Goal: Task Accomplishment & Management: Use online tool/utility

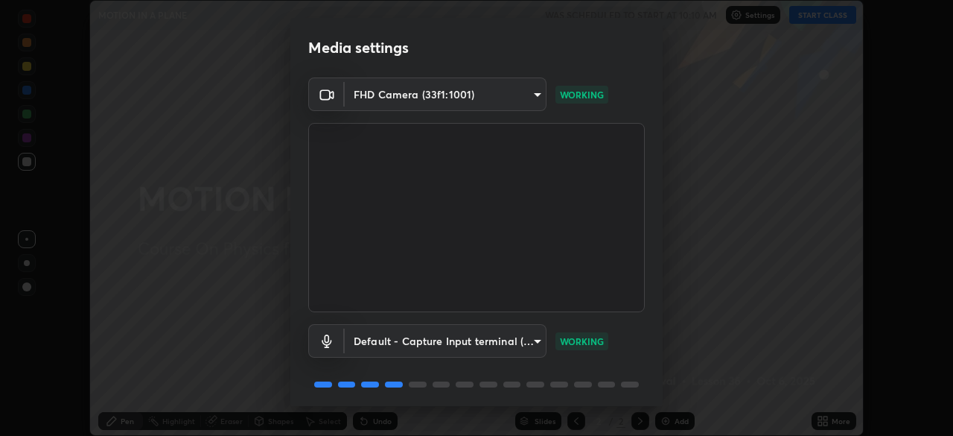
scroll to position [53, 0]
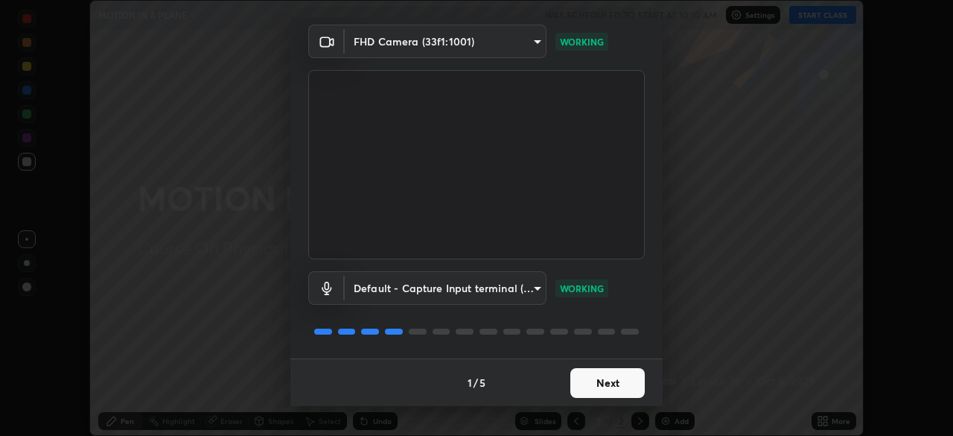
click at [603, 386] on button "Next" at bounding box center [607, 383] width 74 height 30
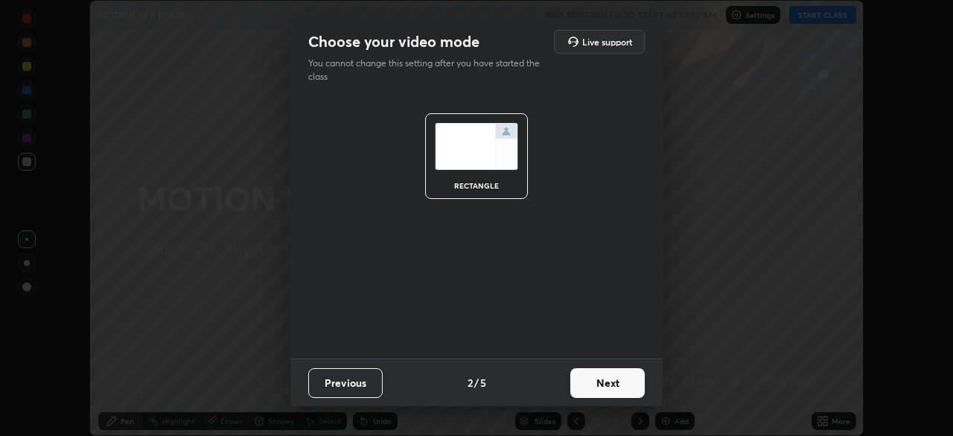
click at [611, 386] on button "Next" at bounding box center [607, 383] width 74 height 30
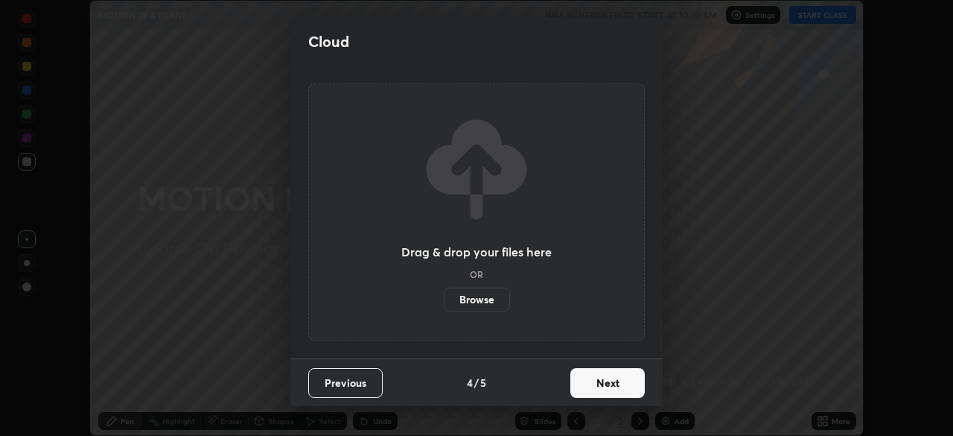
click at [614, 385] on button "Next" at bounding box center [607, 383] width 74 height 30
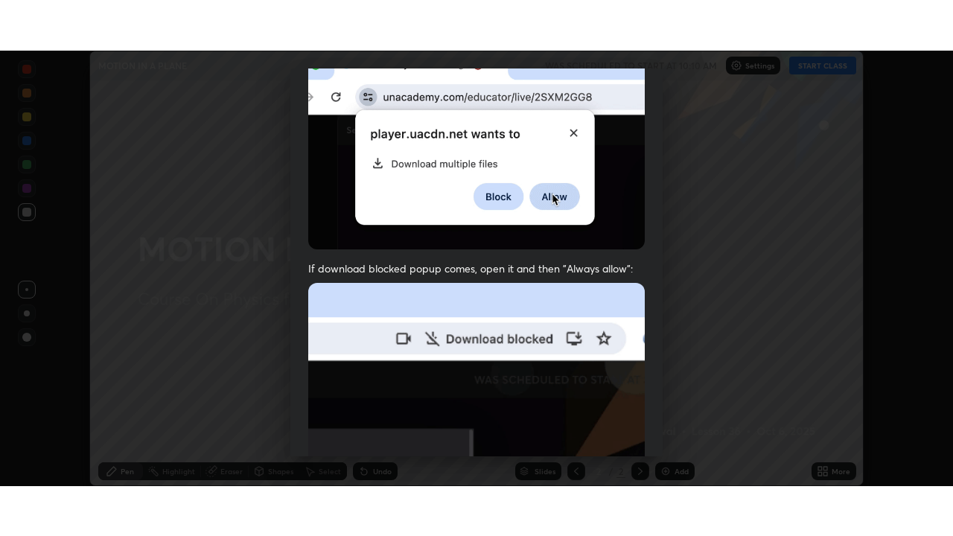
scroll to position [357, 0]
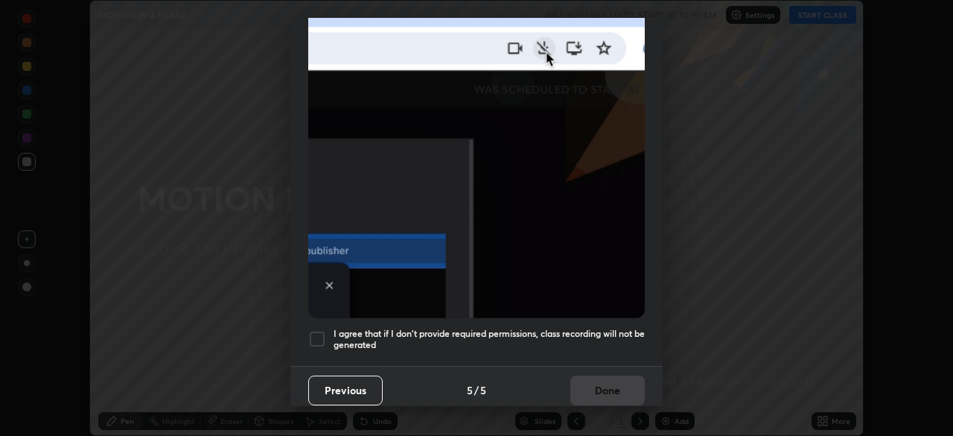
click at [317, 330] on div at bounding box center [317, 339] width 18 height 18
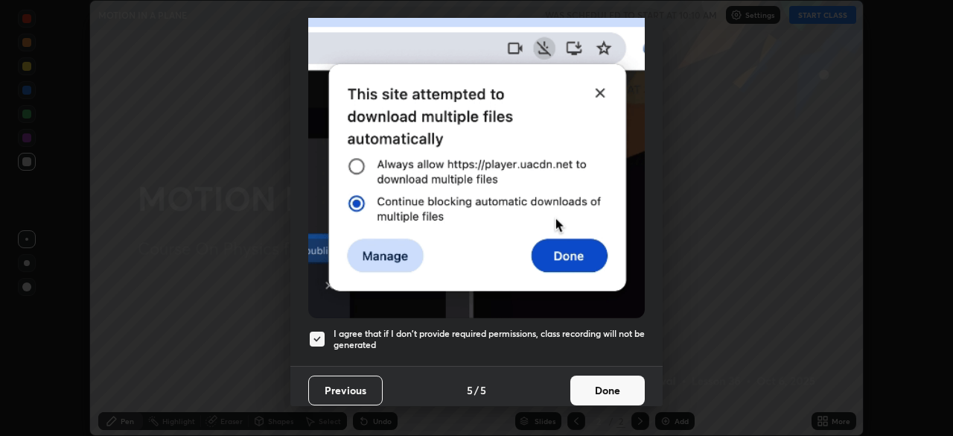
click at [595, 380] on button "Done" at bounding box center [607, 390] width 74 height 30
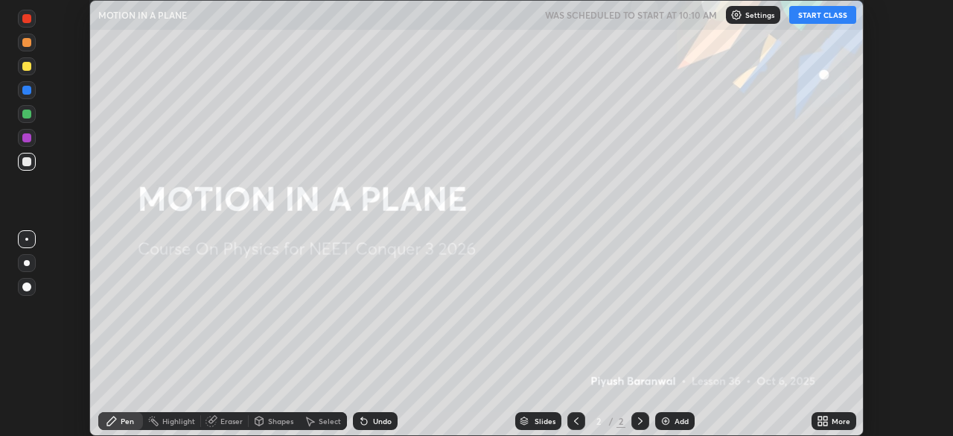
click at [824, 19] on button "START CLASS" at bounding box center [822, 15] width 67 height 18
click at [824, 421] on icon at bounding box center [823, 421] width 12 height 12
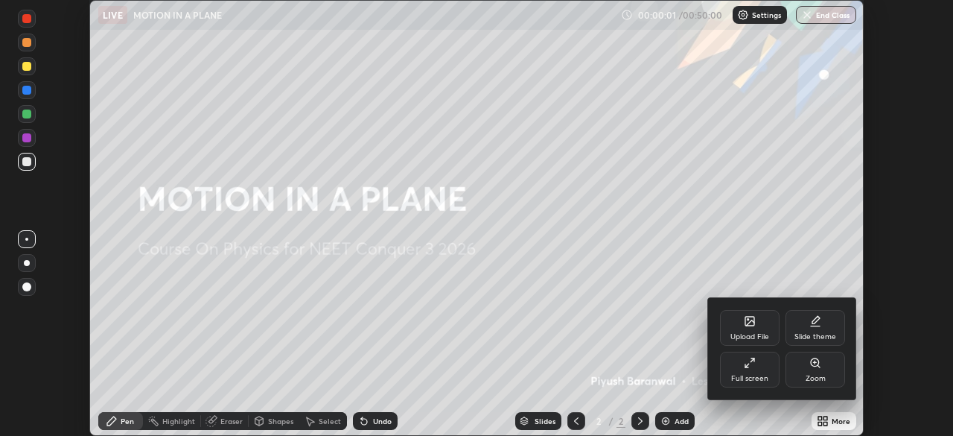
click at [760, 368] on div "Full screen" at bounding box center [750, 370] width 60 height 36
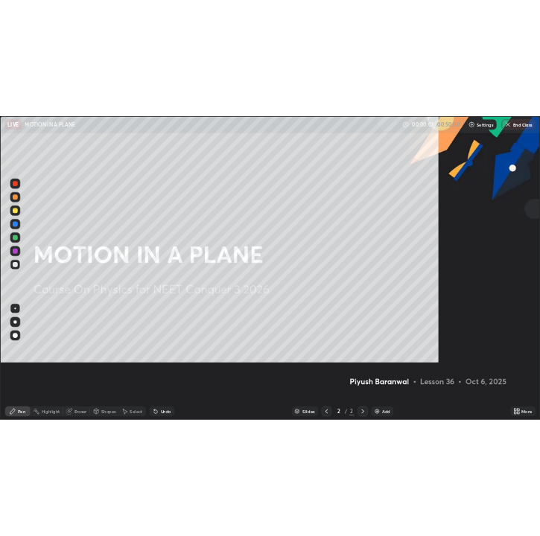
scroll to position [536, 953]
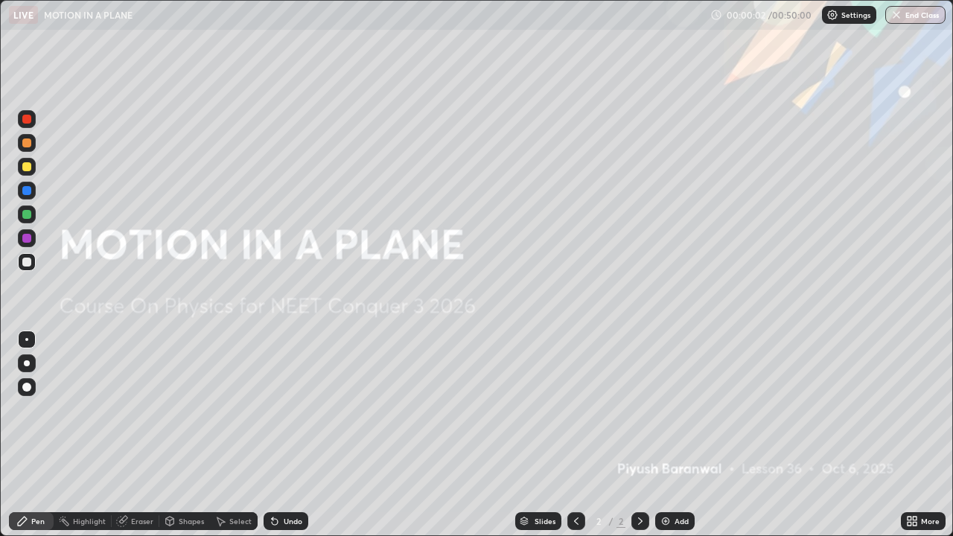
click at [671, 435] on div "Add" at bounding box center [674, 521] width 39 height 18
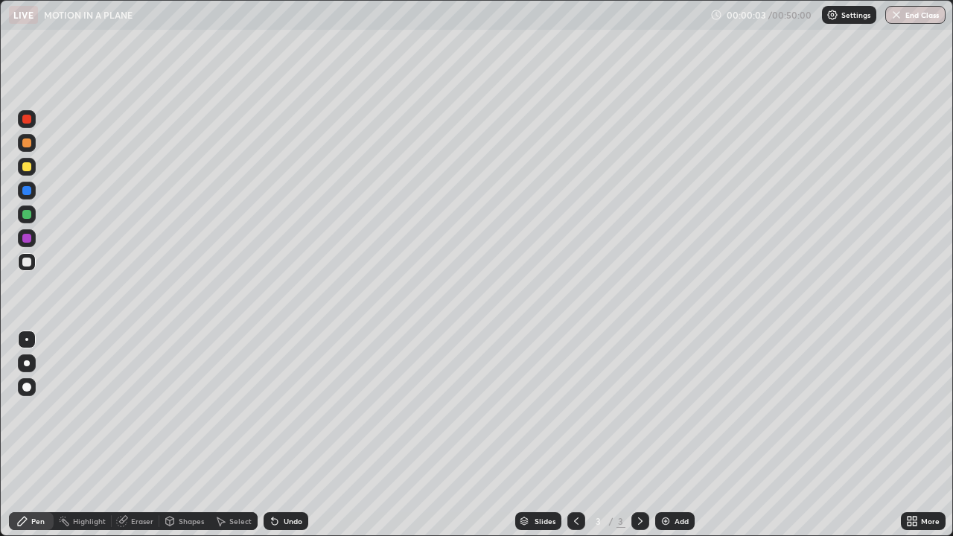
click at [31, 145] on div at bounding box center [27, 143] width 18 height 18
click at [28, 166] on div at bounding box center [26, 166] width 9 height 9
click at [28, 258] on div at bounding box center [26, 262] width 9 height 9
click at [27, 144] on div at bounding box center [26, 143] width 9 height 9
click at [28, 266] on div at bounding box center [26, 262] width 9 height 9
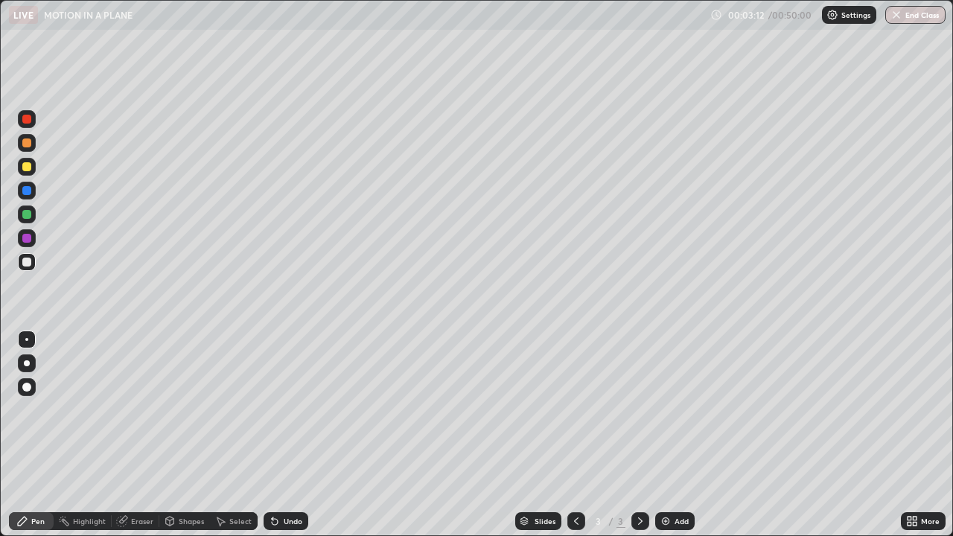
click at [23, 238] on div at bounding box center [26, 238] width 9 height 9
click at [229, 435] on div "Select" at bounding box center [240, 521] width 22 height 7
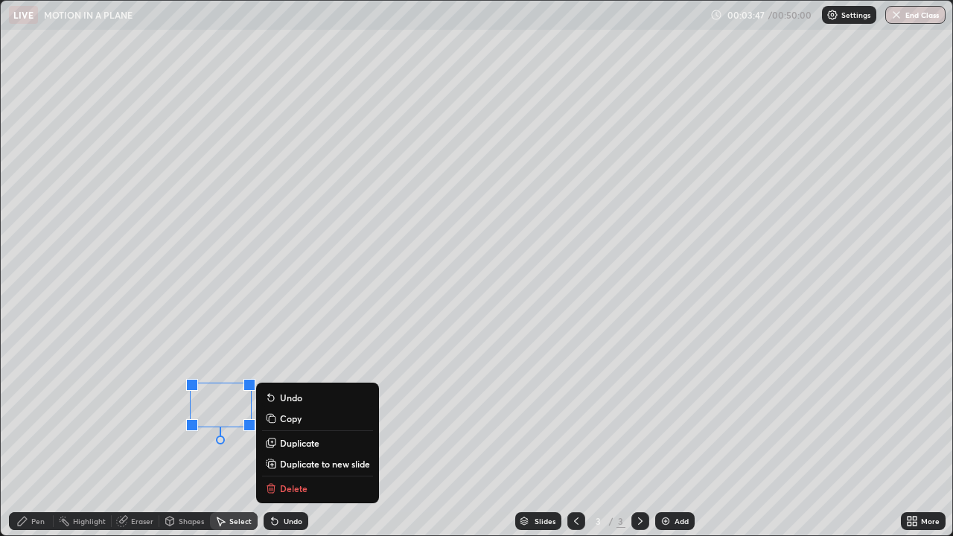
click at [290, 435] on p "Duplicate" at bounding box center [299, 443] width 39 height 12
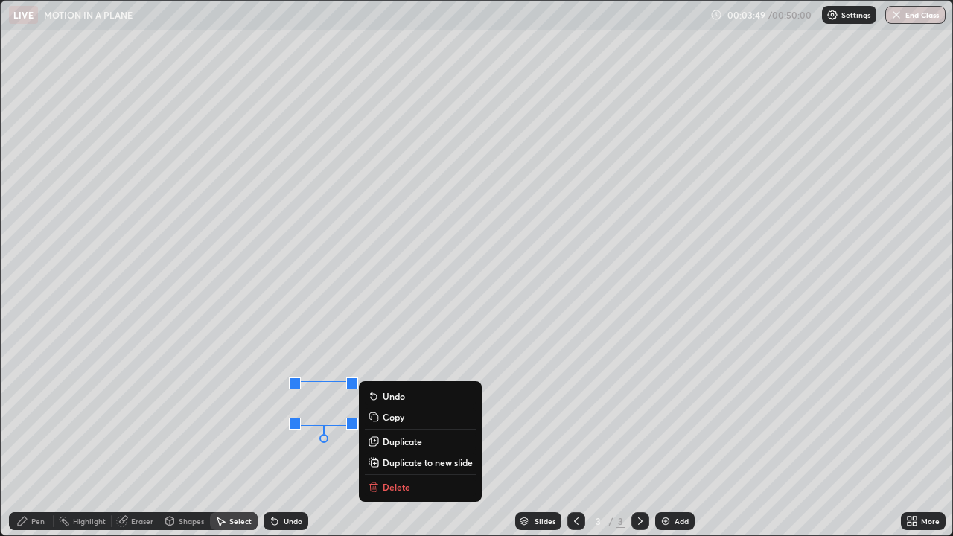
click at [224, 435] on div "0 ° Undo Copy Duplicate Duplicate to new slide Delete" at bounding box center [477, 268] width 952 height 535
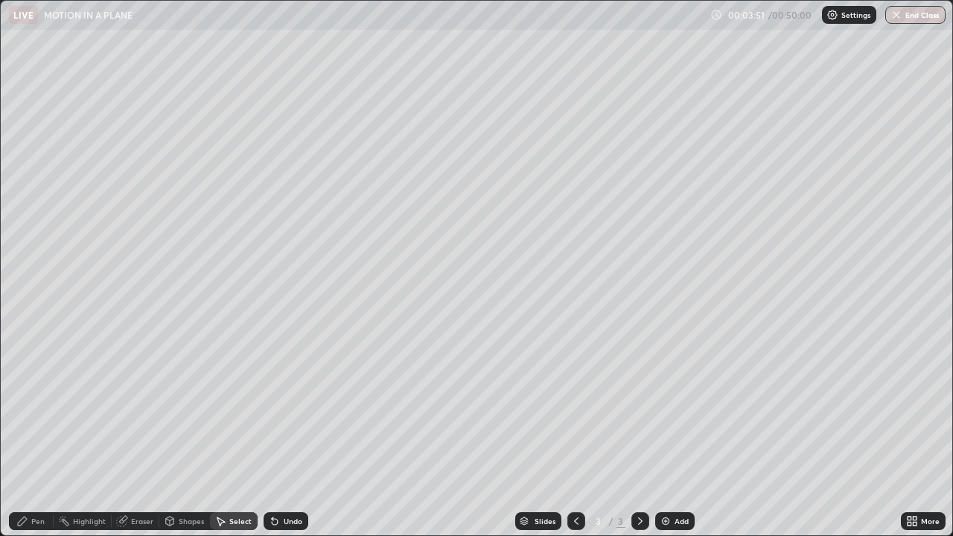
click at [26, 435] on icon at bounding box center [22, 521] width 12 height 12
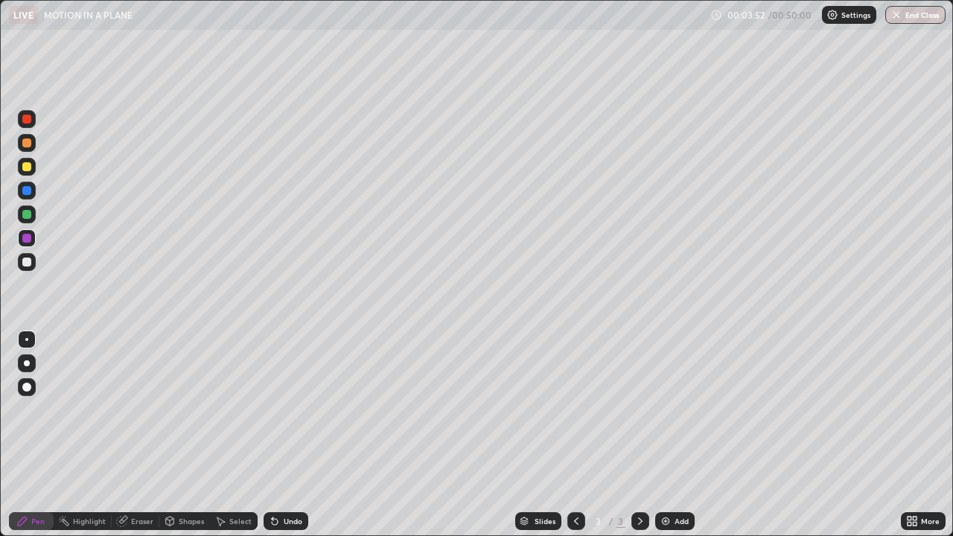
click at [32, 263] on div at bounding box center [27, 262] width 18 height 18
click at [25, 240] on div at bounding box center [26, 238] width 9 height 9
click at [29, 216] on div at bounding box center [26, 214] width 9 height 9
click at [29, 171] on div at bounding box center [27, 167] width 18 height 18
click at [29, 169] on div at bounding box center [26, 166] width 9 height 9
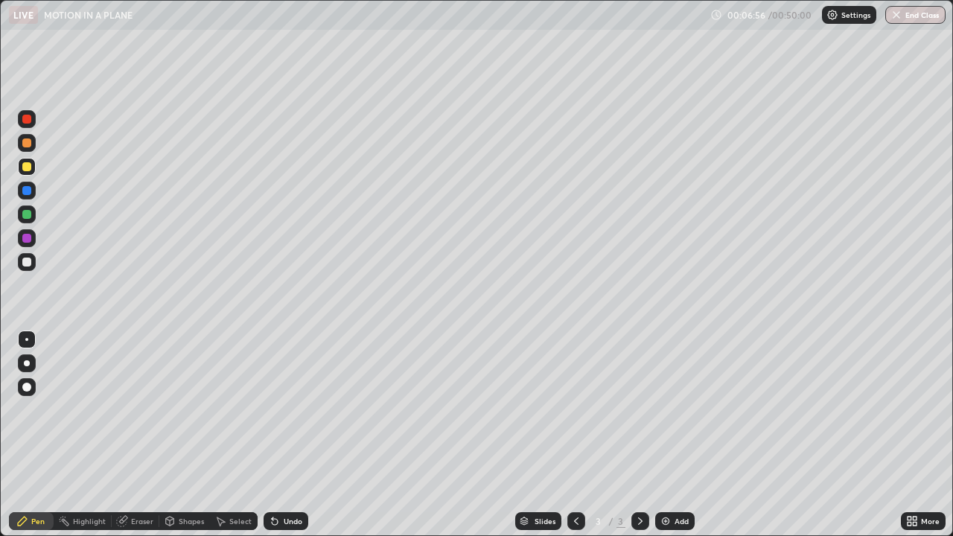
click at [26, 191] on div at bounding box center [26, 190] width 9 height 9
click at [27, 171] on div at bounding box center [26, 166] width 9 height 9
click at [804, 435] on div "Slides 3 / 3 Add" at bounding box center [604, 521] width 593 height 30
click at [242, 435] on div "Select" at bounding box center [240, 521] width 22 height 7
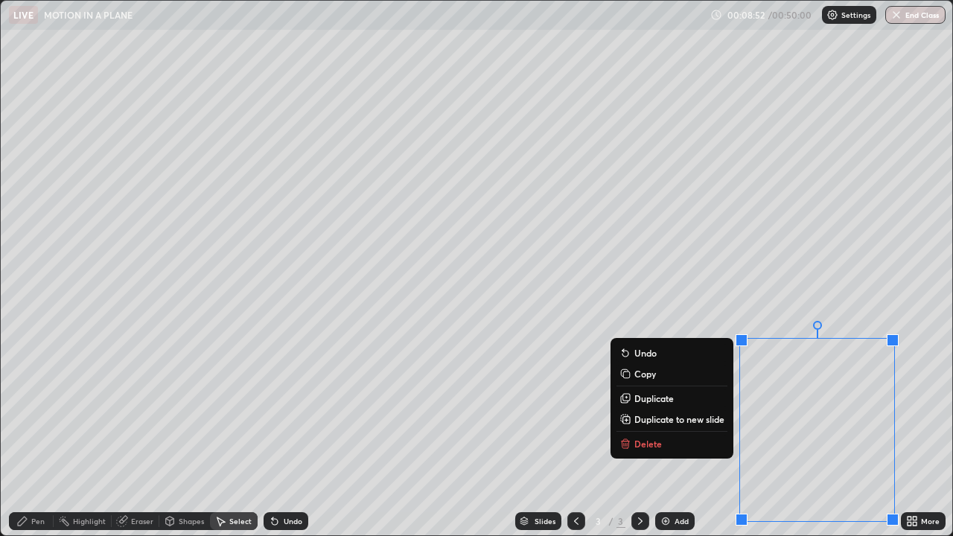
click at [694, 435] on button "Delete" at bounding box center [672, 444] width 111 height 18
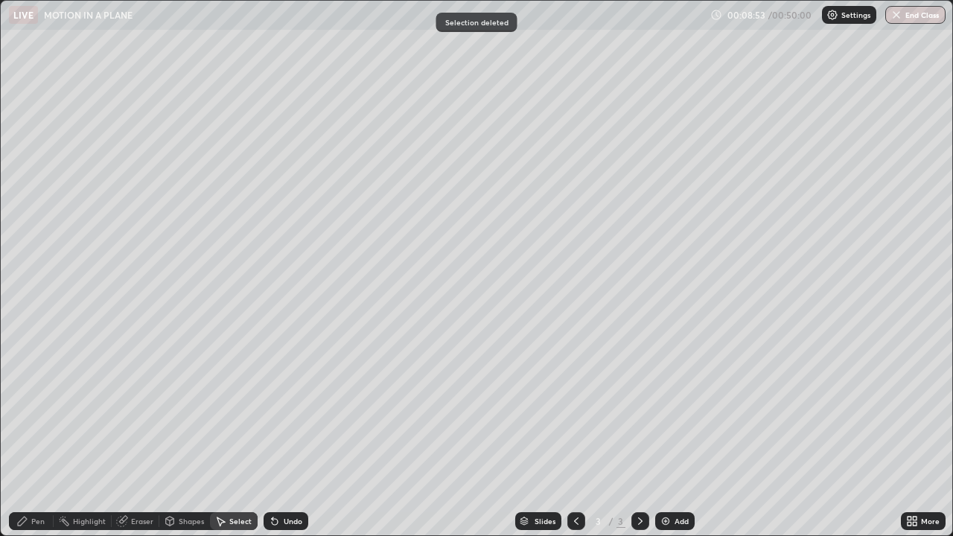
click at [35, 435] on div "Pen" at bounding box center [31, 521] width 45 height 18
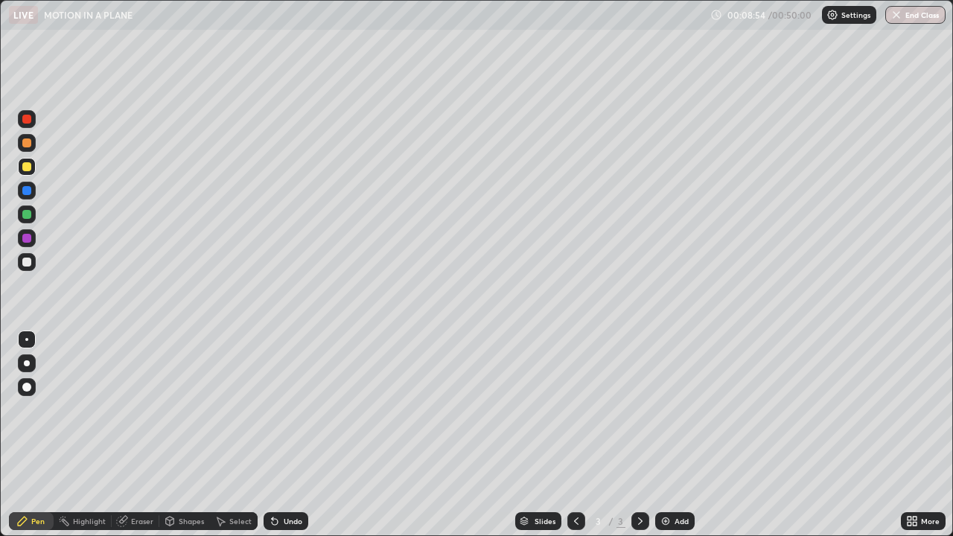
click at [29, 264] on div at bounding box center [26, 262] width 9 height 9
click at [25, 166] on div at bounding box center [26, 166] width 9 height 9
click at [280, 435] on div "Undo" at bounding box center [286, 521] width 45 height 18
click at [285, 435] on div "Undo" at bounding box center [283, 521] width 51 height 30
click at [860, 15] on p "Settings" at bounding box center [856, 14] width 29 height 7
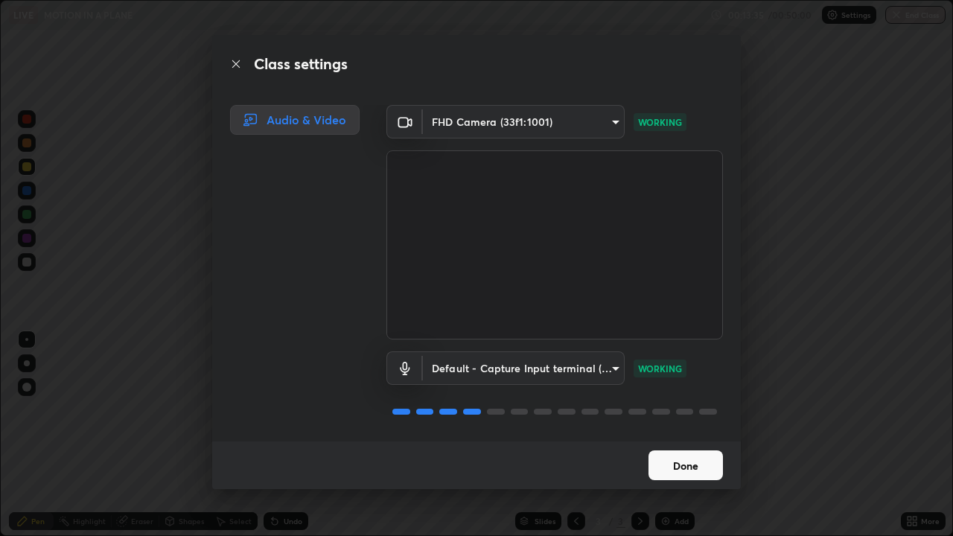
click at [687, 435] on button "Done" at bounding box center [686, 466] width 74 height 30
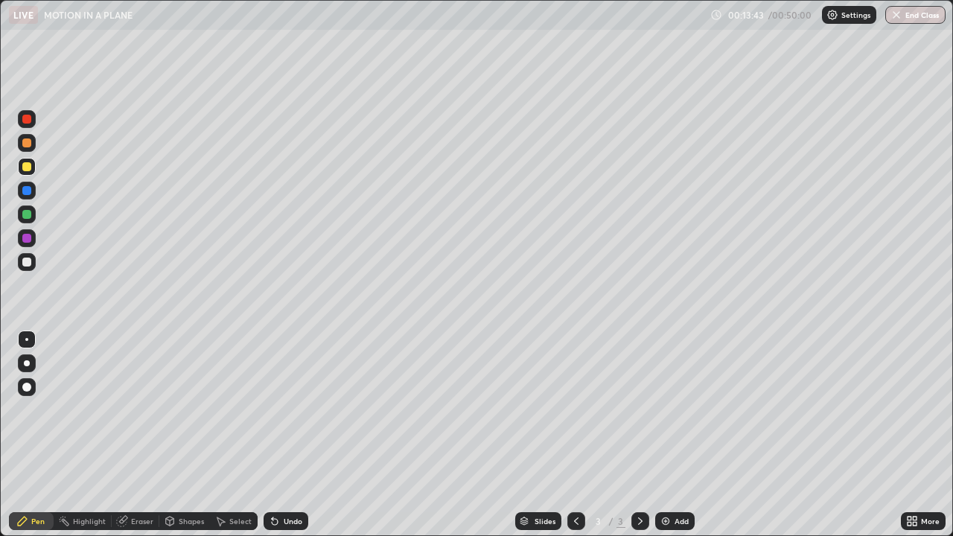
click at [676, 435] on div "Add" at bounding box center [682, 521] width 14 height 7
click at [26, 169] on div at bounding box center [26, 166] width 9 height 9
click at [27, 167] on div at bounding box center [26, 166] width 9 height 9
click at [288, 435] on div "Undo" at bounding box center [293, 521] width 19 height 7
click at [182, 435] on div "Shapes" at bounding box center [191, 521] width 25 height 7
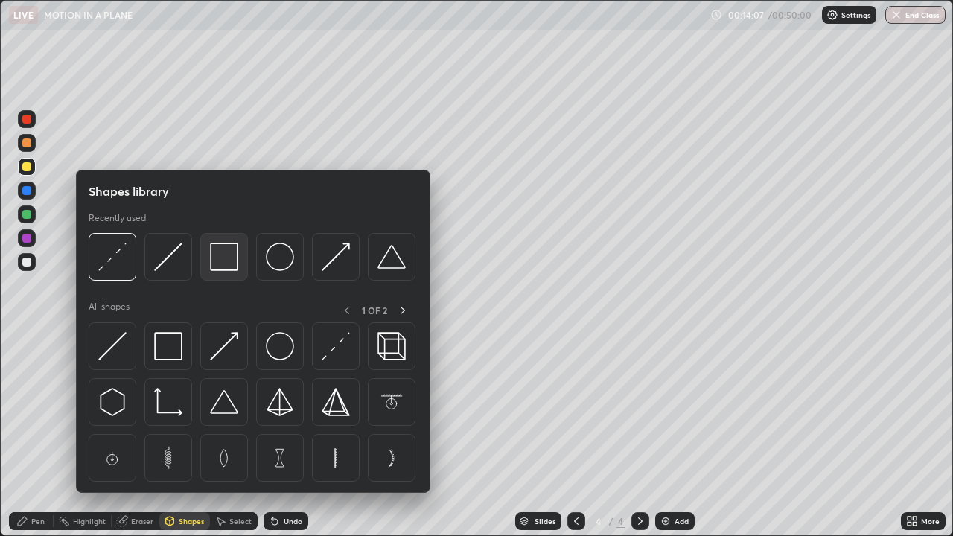
click at [235, 257] on img at bounding box center [224, 257] width 28 height 28
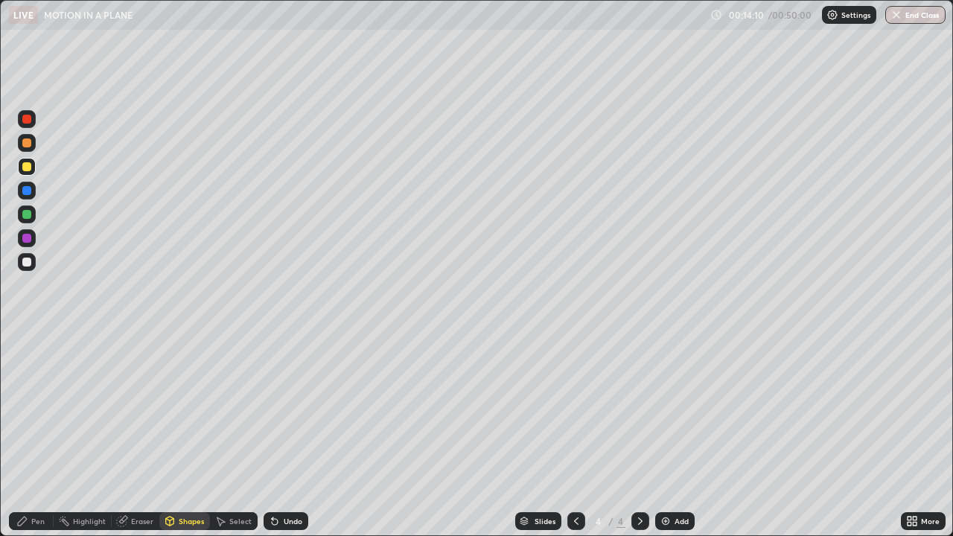
click at [27, 435] on div "Pen" at bounding box center [31, 521] width 45 height 30
click at [23, 268] on div at bounding box center [27, 262] width 18 height 18
click at [26, 264] on div at bounding box center [26, 262] width 9 height 9
click at [27, 171] on div at bounding box center [26, 166] width 9 height 9
click at [188, 435] on div "Shapes" at bounding box center [184, 521] width 51 height 18
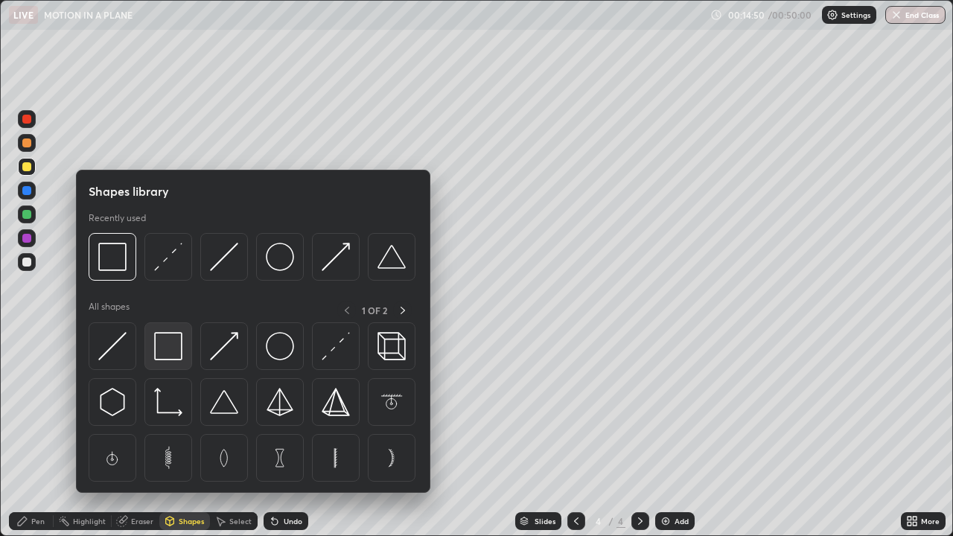
click at [175, 355] on img at bounding box center [168, 346] width 28 height 28
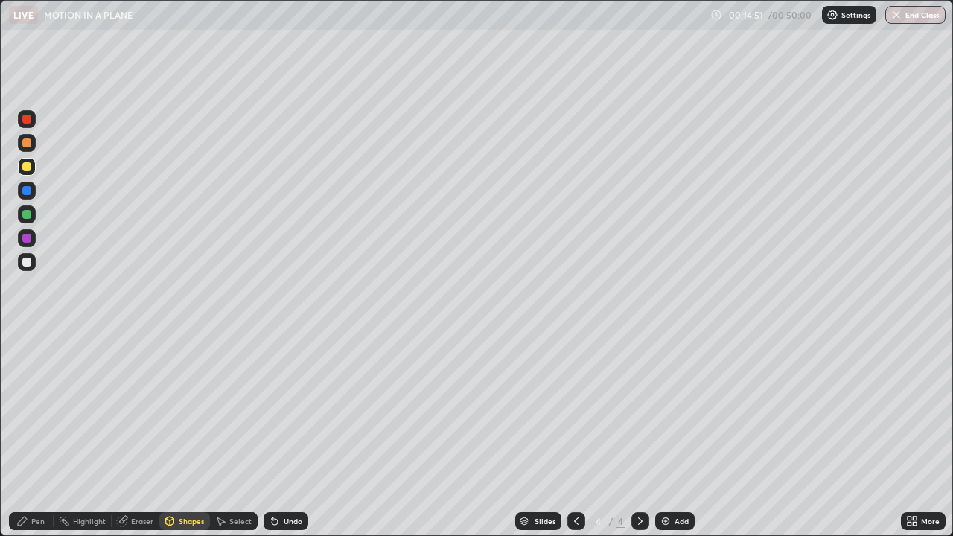
click at [34, 435] on div "Pen" at bounding box center [31, 521] width 45 height 30
click at [28, 239] on div at bounding box center [26, 238] width 9 height 9
click at [25, 170] on div at bounding box center [26, 166] width 9 height 9
click at [32, 191] on div at bounding box center [27, 191] width 18 height 18
click at [28, 262] on div at bounding box center [26, 262] width 9 height 9
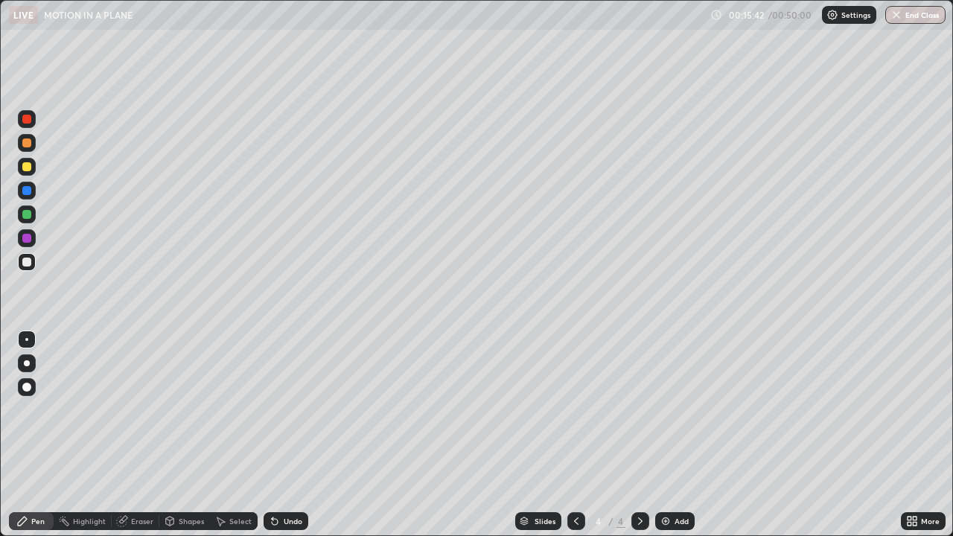
click at [27, 168] on div at bounding box center [26, 166] width 9 height 9
click at [34, 217] on div at bounding box center [27, 215] width 18 height 18
click at [22, 238] on div at bounding box center [26, 238] width 9 height 9
click at [21, 263] on div at bounding box center [27, 262] width 18 height 18
click at [26, 171] on div at bounding box center [27, 167] width 18 height 18
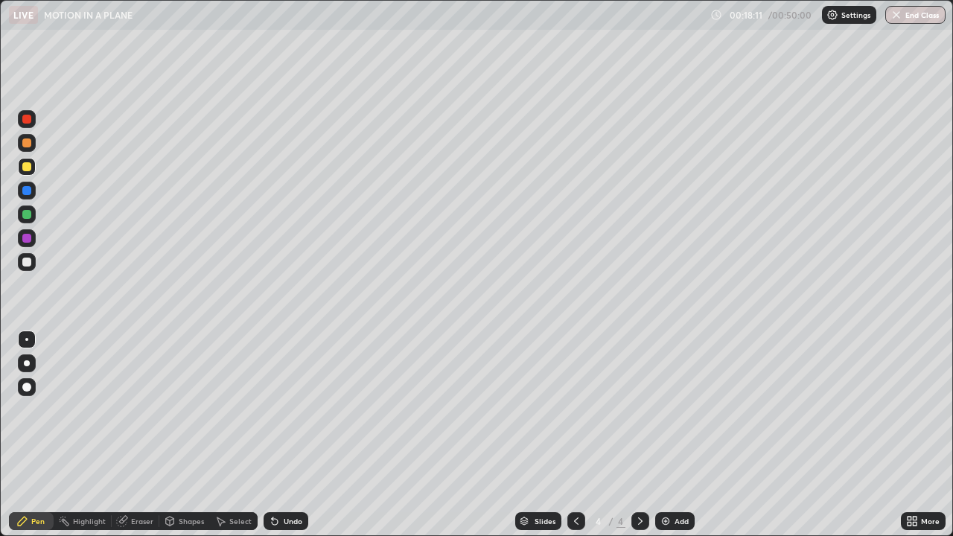
click at [23, 144] on div at bounding box center [26, 143] width 9 height 9
click at [27, 214] on div at bounding box center [26, 214] width 9 height 9
click at [30, 264] on div at bounding box center [26, 262] width 9 height 9
click at [25, 217] on div at bounding box center [26, 214] width 9 height 9
click at [275, 435] on icon at bounding box center [275, 521] width 12 height 12
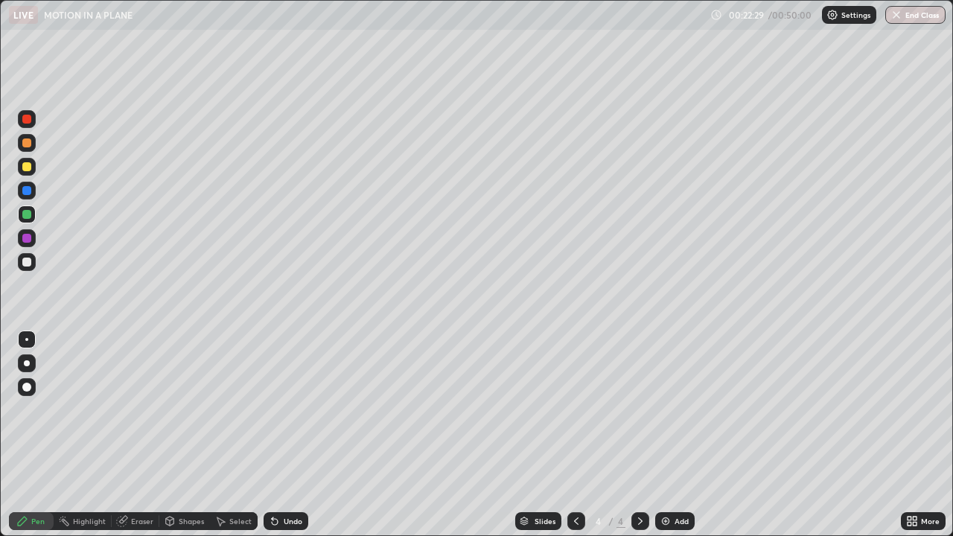
click at [673, 435] on div "Add" at bounding box center [674, 521] width 39 height 18
click at [28, 166] on div at bounding box center [26, 166] width 9 height 9
click at [287, 435] on div "Undo" at bounding box center [286, 521] width 45 height 18
click at [185, 435] on div "Shapes" at bounding box center [191, 521] width 25 height 7
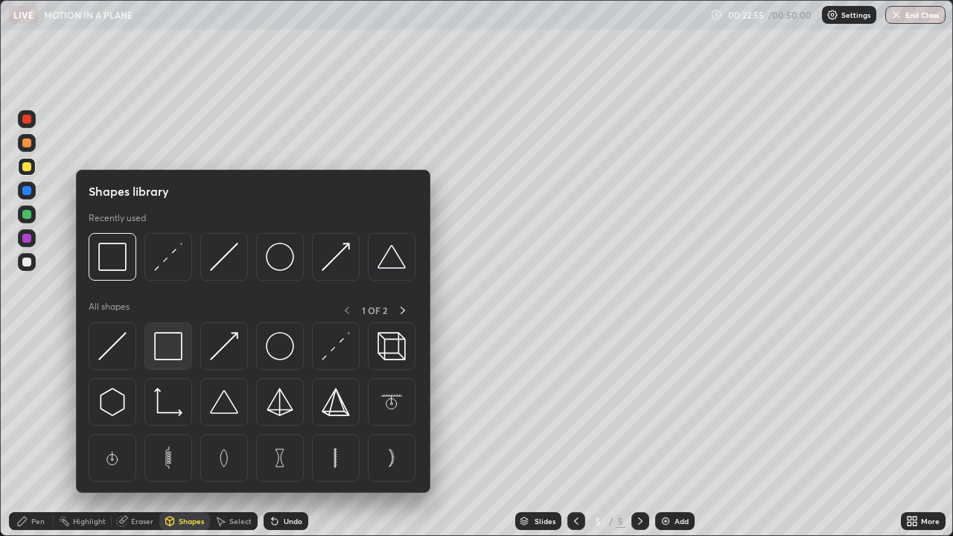
click at [176, 349] on img at bounding box center [168, 346] width 28 height 28
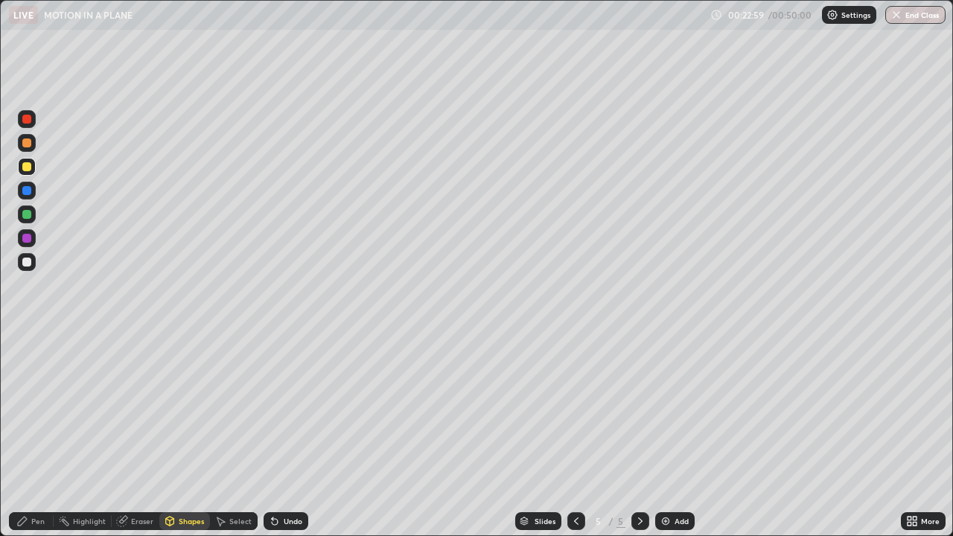
click at [26, 267] on div at bounding box center [27, 262] width 18 height 18
click at [26, 435] on icon at bounding box center [22, 521] width 12 height 12
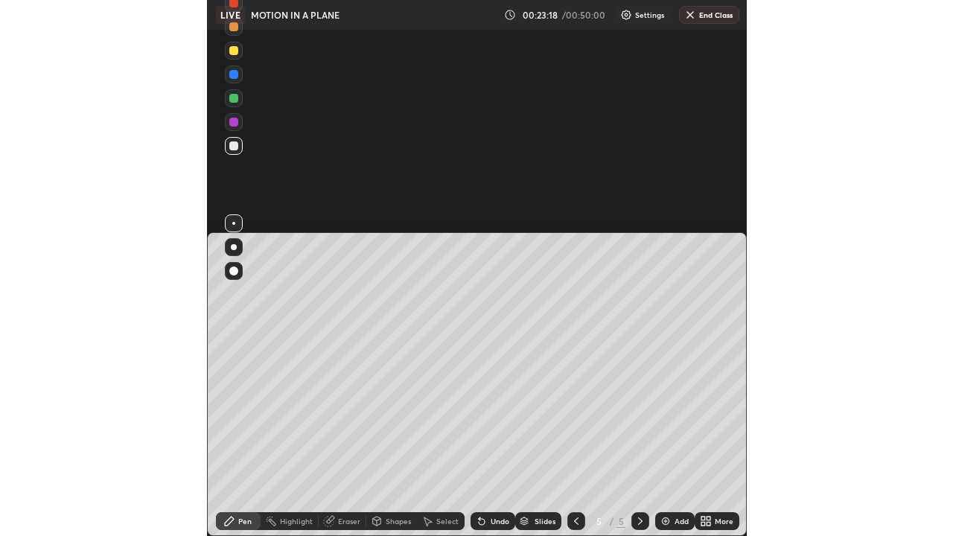
scroll to position [73941, 73937]
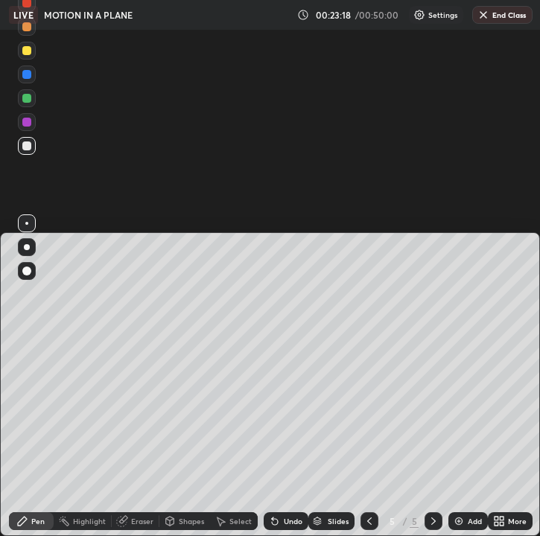
click at [290, 435] on div "Undo" at bounding box center [293, 521] width 19 height 7
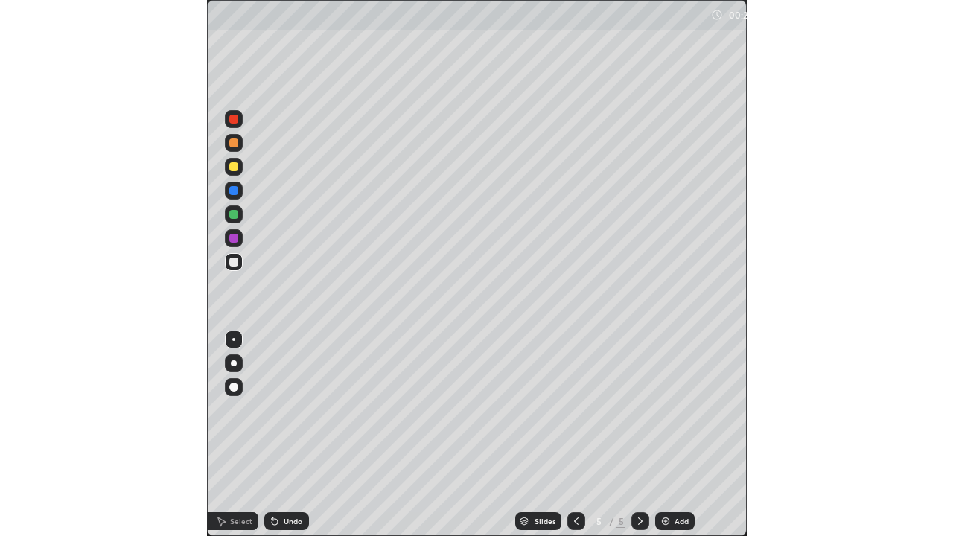
scroll to position [536, 953]
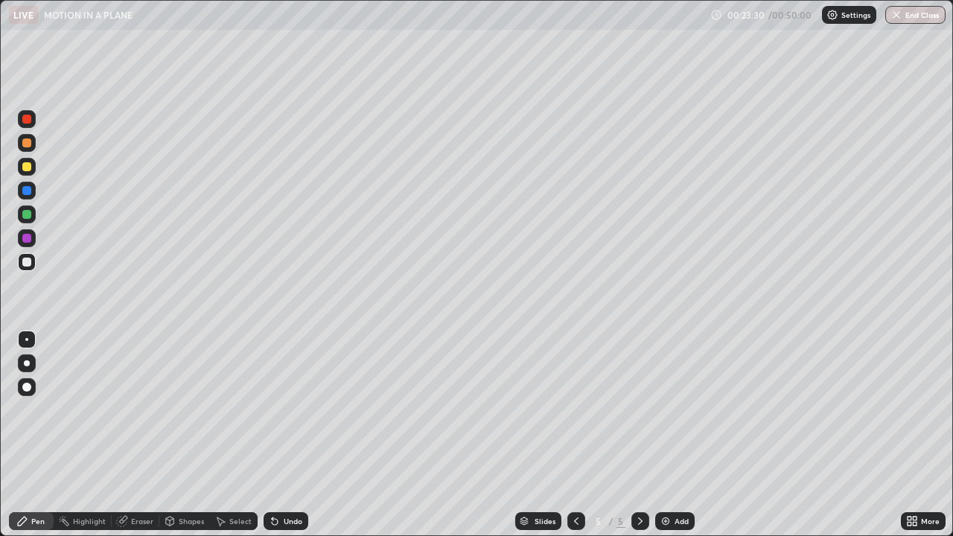
click at [284, 435] on div "Undo" at bounding box center [293, 521] width 19 height 7
click at [286, 435] on div "Undo" at bounding box center [286, 521] width 45 height 18
click at [290, 435] on div "Undo" at bounding box center [286, 521] width 45 height 18
click at [292, 435] on div "Undo" at bounding box center [286, 521] width 45 height 18
click at [290, 435] on div "Undo" at bounding box center [286, 521] width 45 height 18
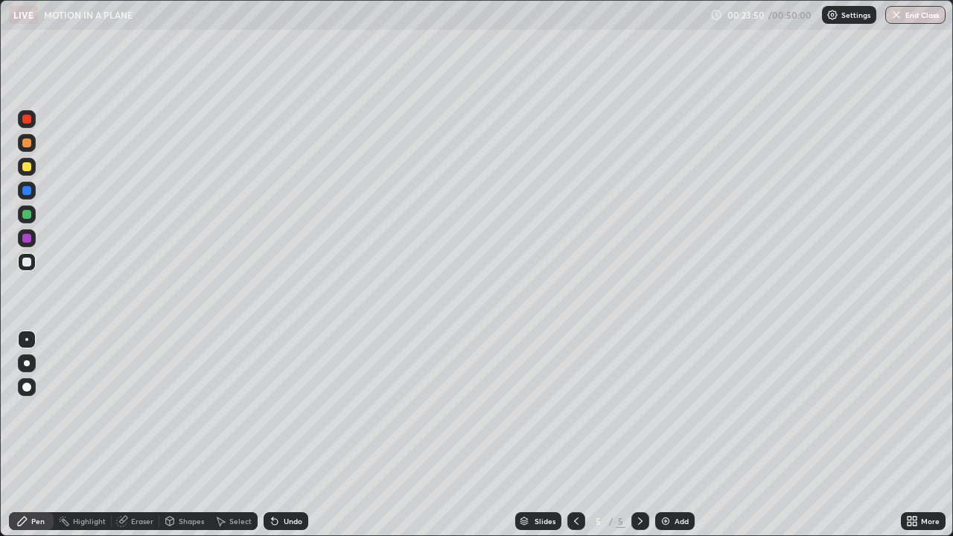
click at [26, 190] on div at bounding box center [26, 190] width 9 height 9
click at [26, 168] on div at bounding box center [26, 166] width 9 height 9
click at [32, 213] on div at bounding box center [27, 215] width 18 height 18
click at [33, 171] on div at bounding box center [27, 167] width 18 height 18
click at [28, 217] on div at bounding box center [26, 214] width 9 height 9
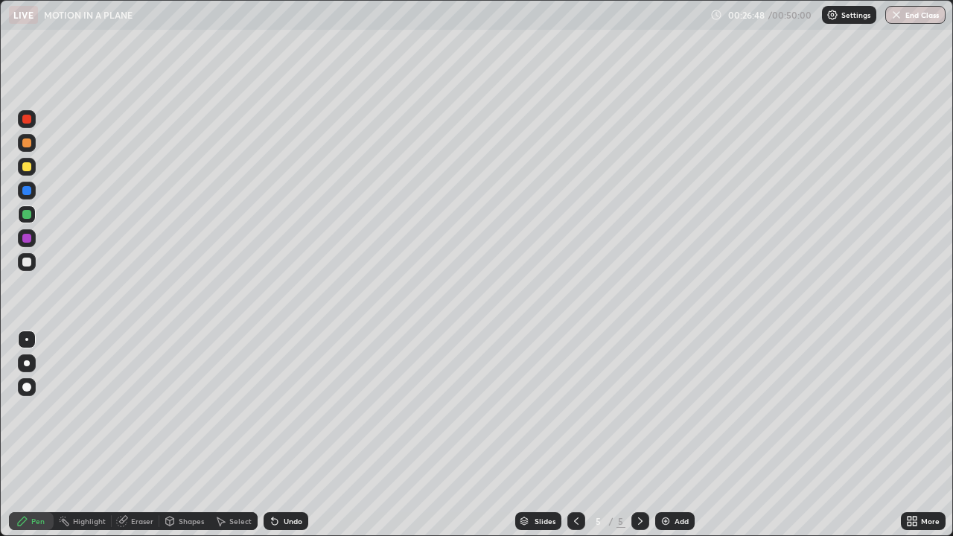
click at [28, 262] on div at bounding box center [26, 262] width 9 height 9
click at [134, 435] on div "Eraser" at bounding box center [136, 521] width 48 height 18
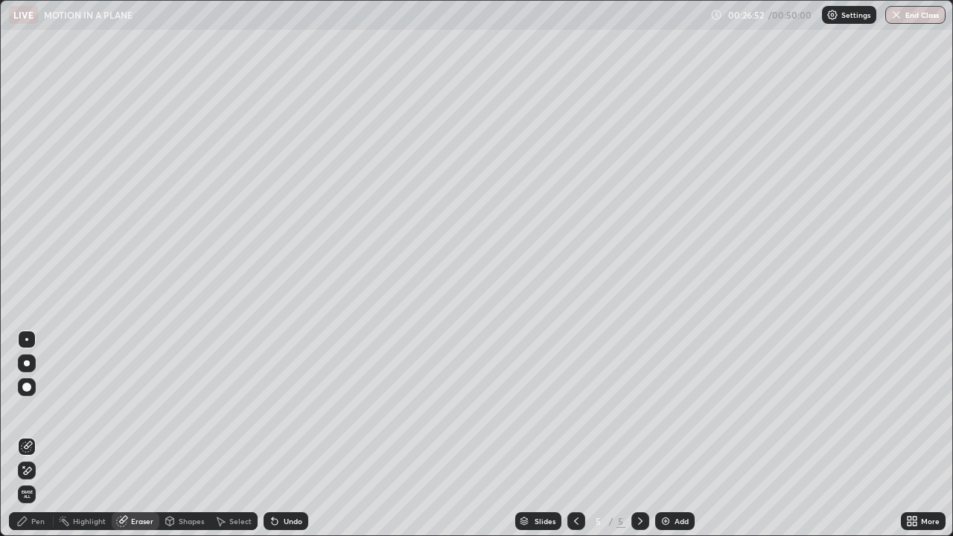
click at [31, 435] on div "Pen" at bounding box center [31, 521] width 45 height 18
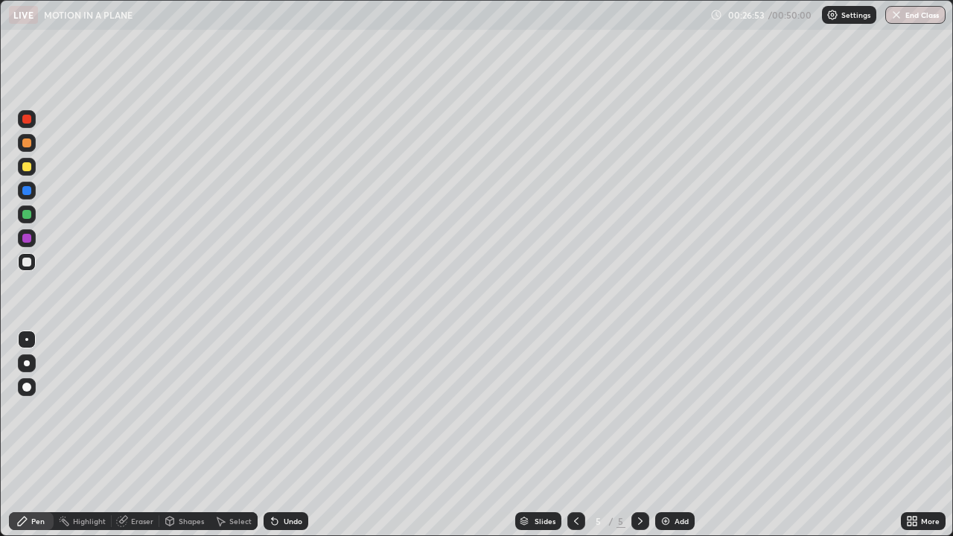
click at [34, 168] on div at bounding box center [27, 167] width 18 height 18
click at [285, 435] on div "Undo" at bounding box center [286, 521] width 45 height 18
click at [284, 435] on div "Undo" at bounding box center [286, 521] width 45 height 18
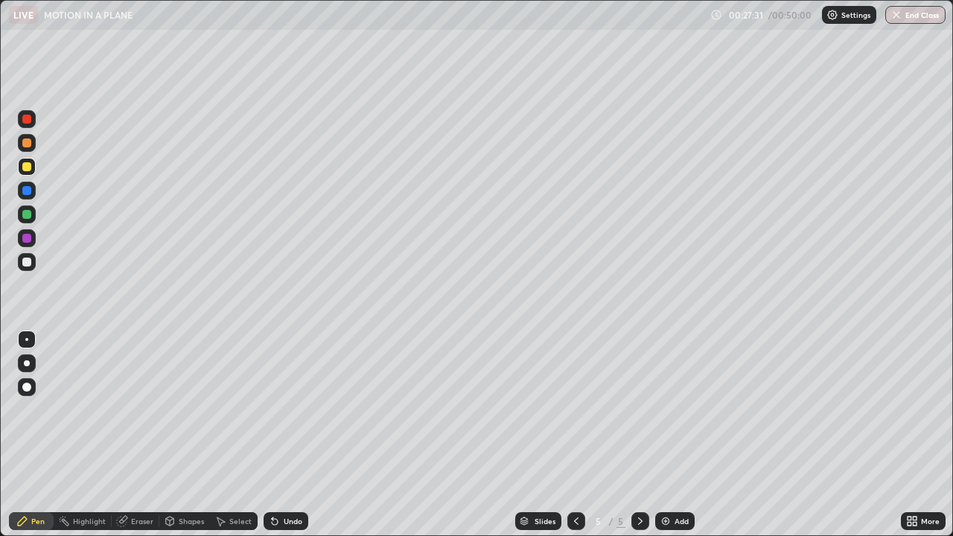
click at [285, 435] on div "Undo" at bounding box center [293, 521] width 19 height 7
click at [32, 220] on div at bounding box center [27, 215] width 18 height 18
click at [287, 435] on div "Undo" at bounding box center [286, 521] width 45 height 18
click at [23, 168] on div at bounding box center [26, 166] width 9 height 9
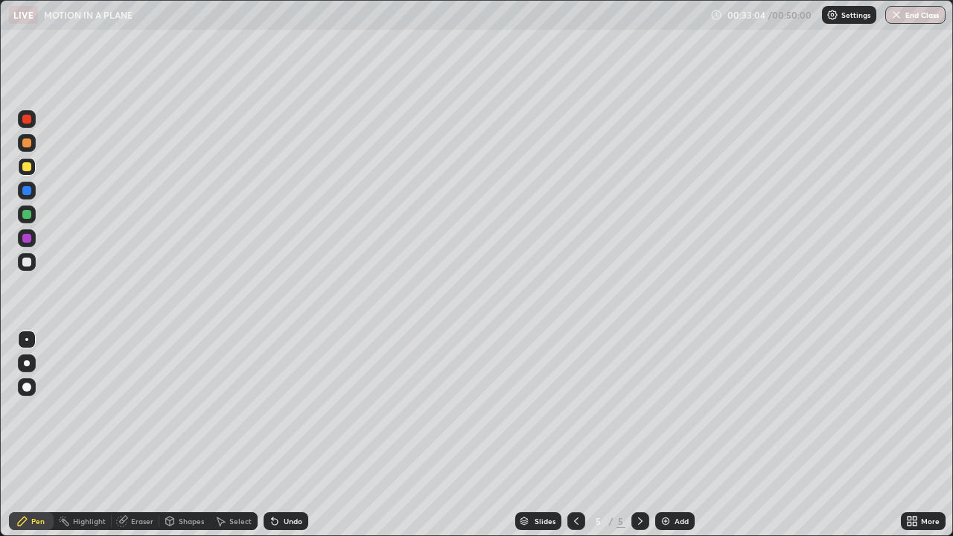
click at [22, 144] on div at bounding box center [26, 143] width 9 height 9
click at [25, 165] on div at bounding box center [26, 166] width 9 height 9
click at [287, 435] on div "Undo" at bounding box center [286, 521] width 45 height 18
click at [25, 268] on div at bounding box center [27, 262] width 18 height 18
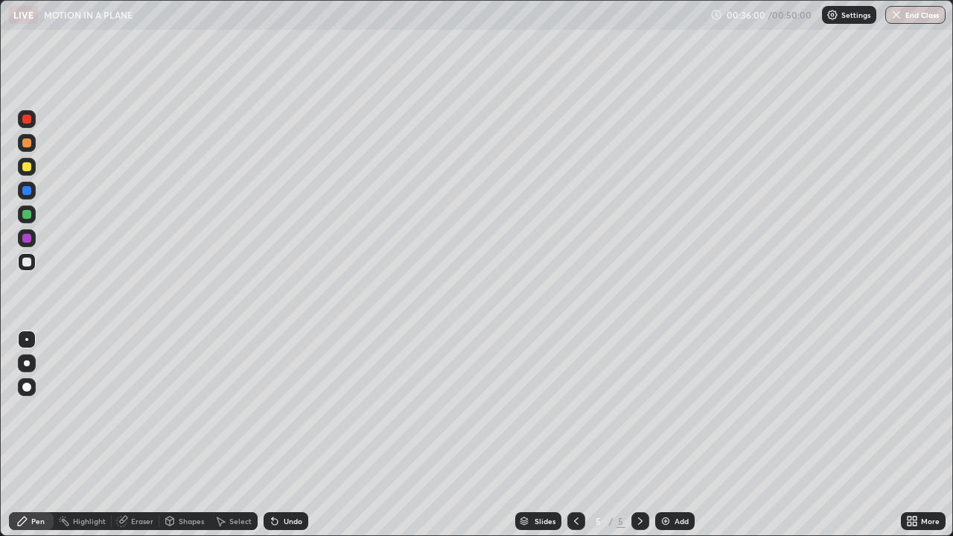
click at [27, 170] on div at bounding box center [26, 166] width 9 height 9
click at [27, 263] on div at bounding box center [26, 262] width 9 height 9
click at [21, 165] on div at bounding box center [27, 167] width 18 height 18
click at [28, 262] on div at bounding box center [26, 262] width 9 height 9
click at [272, 435] on icon at bounding box center [272, 518] width 1 height 1
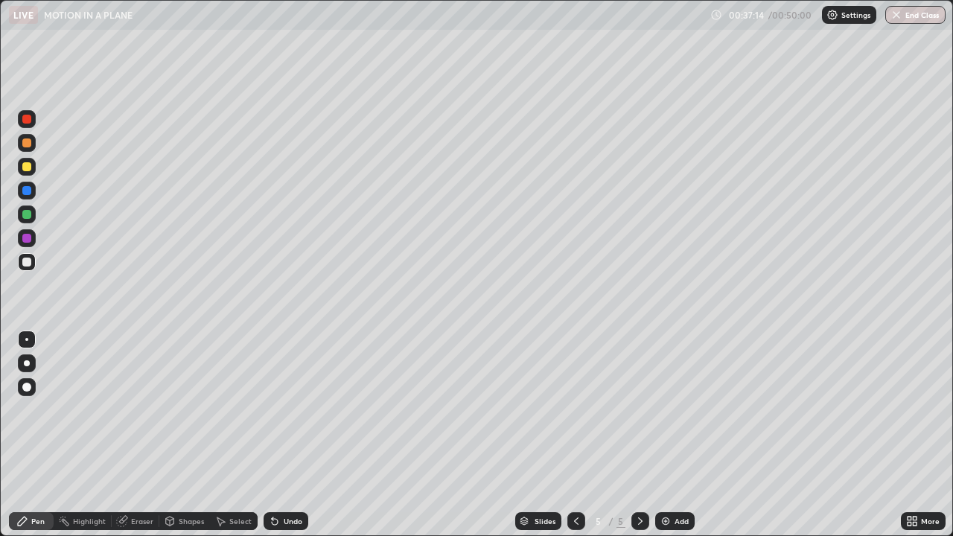
click at [281, 435] on div "Undo" at bounding box center [286, 521] width 45 height 18
click at [284, 435] on div "Undo" at bounding box center [293, 521] width 19 height 7
click at [285, 435] on div "Undo" at bounding box center [293, 521] width 19 height 7
click at [22, 264] on div at bounding box center [26, 262] width 9 height 9
click at [27, 241] on div at bounding box center [26, 238] width 9 height 9
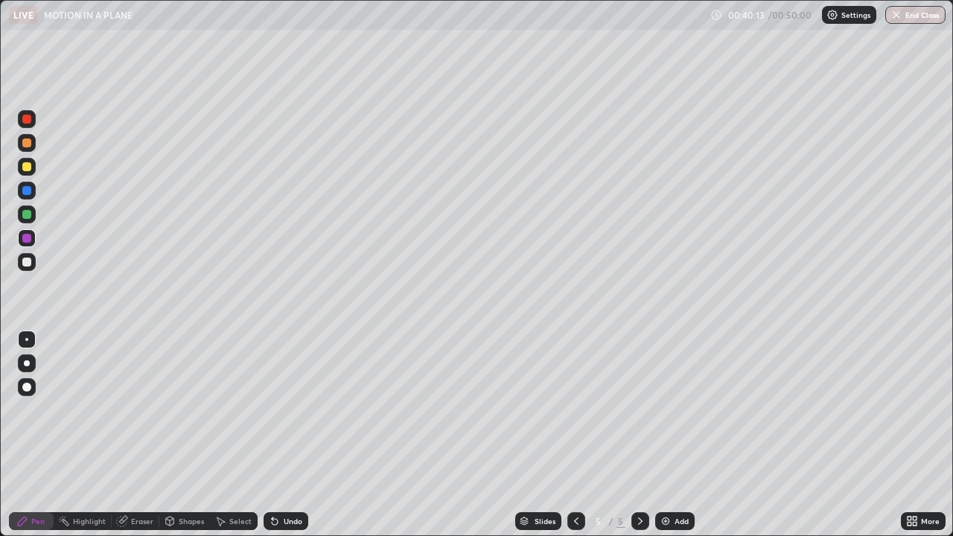
click at [26, 263] on div at bounding box center [26, 262] width 9 height 9
click at [276, 435] on icon at bounding box center [275, 521] width 12 height 12
click at [273, 435] on icon at bounding box center [275, 522] width 6 height 6
click at [35, 166] on div at bounding box center [27, 167] width 18 height 18
click at [29, 240] on div at bounding box center [26, 238] width 9 height 9
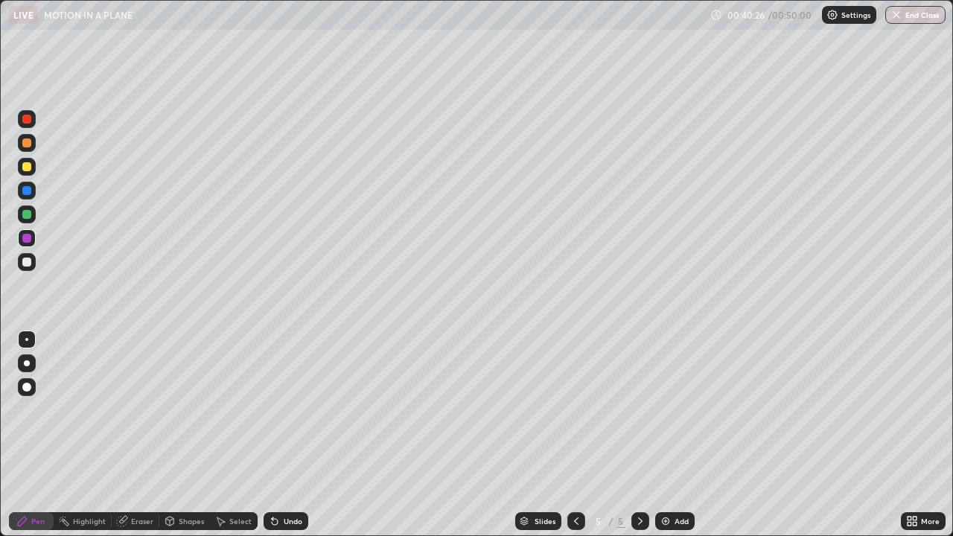
click at [28, 219] on div at bounding box center [27, 215] width 18 height 18
click at [29, 244] on div at bounding box center [27, 238] width 18 height 18
click at [25, 263] on div at bounding box center [26, 262] width 9 height 9
click at [676, 435] on div "Add" at bounding box center [682, 521] width 14 height 7
click at [29, 171] on div at bounding box center [26, 166] width 9 height 9
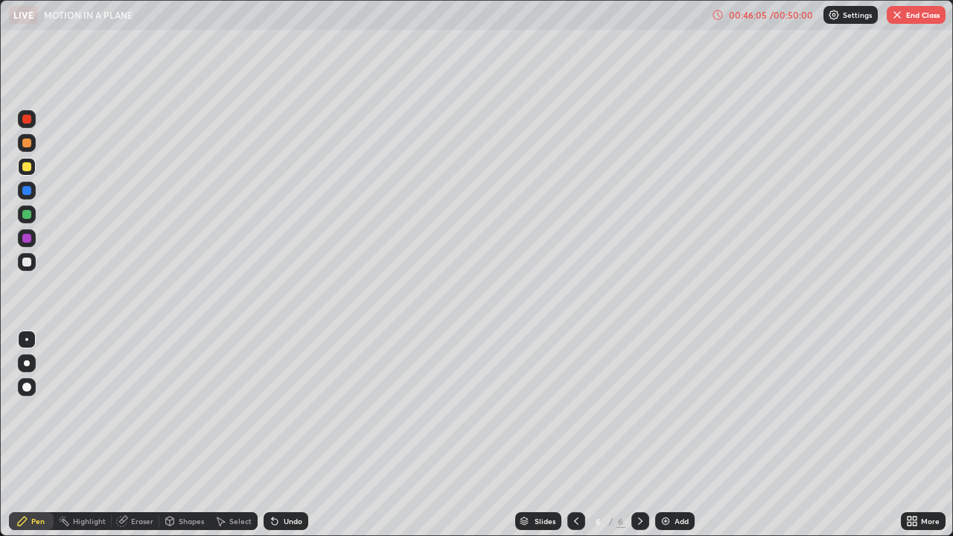
click at [27, 170] on div at bounding box center [26, 166] width 9 height 9
click at [30, 217] on div at bounding box center [26, 214] width 9 height 9
click at [281, 435] on div "Undo" at bounding box center [286, 521] width 45 height 18
click at [278, 435] on icon at bounding box center [275, 521] width 12 height 12
click at [272, 435] on icon at bounding box center [272, 518] width 1 height 1
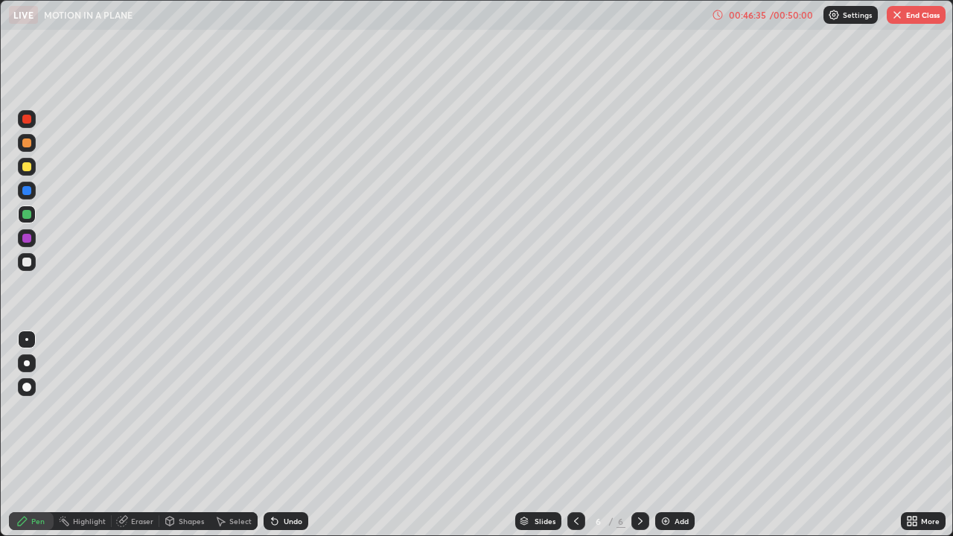
click at [272, 435] on icon at bounding box center [272, 518] width 1 height 1
click at [28, 171] on div at bounding box center [27, 167] width 18 height 18
click at [28, 167] on div at bounding box center [26, 166] width 9 height 9
click at [26, 146] on div at bounding box center [26, 143] width 9 height 9
click at [229, 435] on div "Select" at bounding box center [240, 521] width 22 height 7
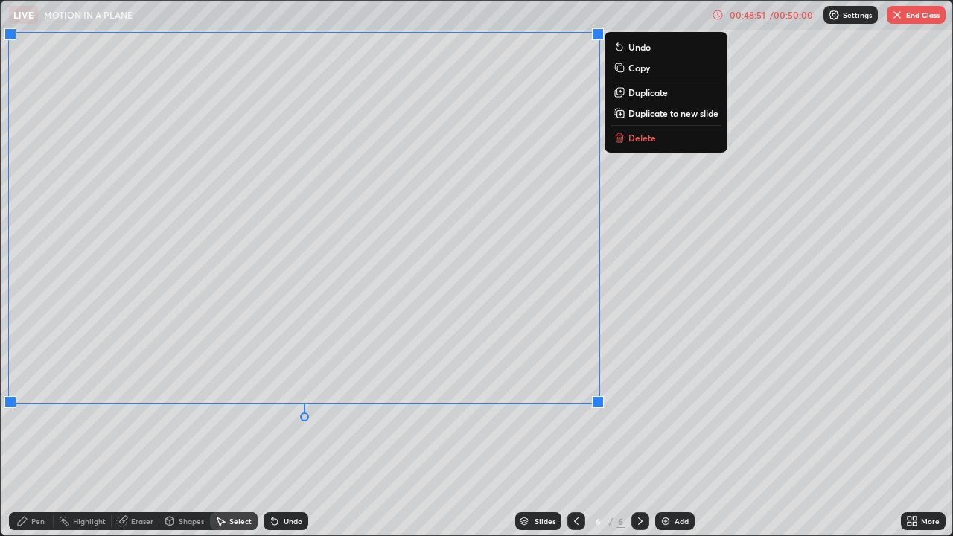
click at [42, 435] on div "Pen" at bounding box center [37, 521] width 13 height 7
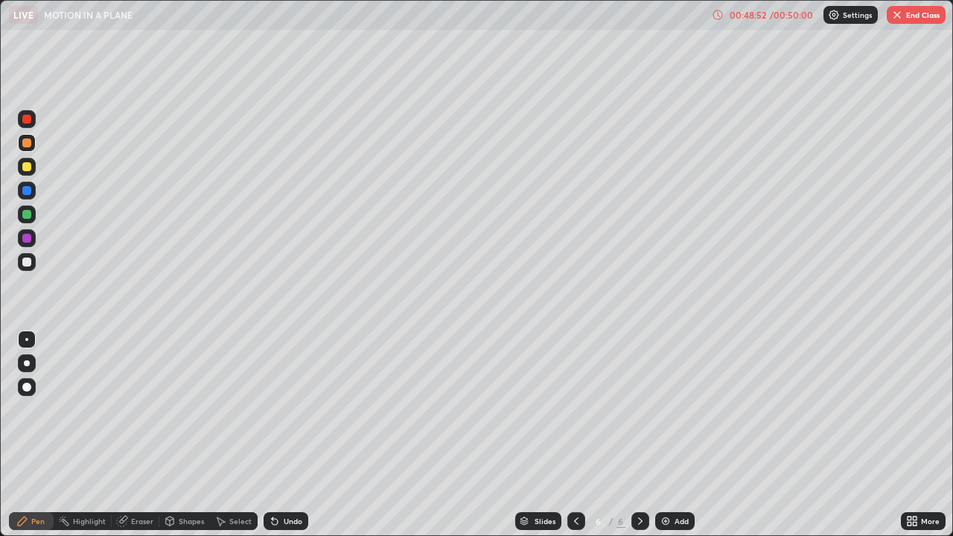
click at [29, 256] on div at bounding box center [27, 262] width 18 height 18
click at [28, 174] on div at bounding box center [27, 167] width 18 height 18
click at [30, 218] on div at bounding box center [27, 215] width 18 height 18
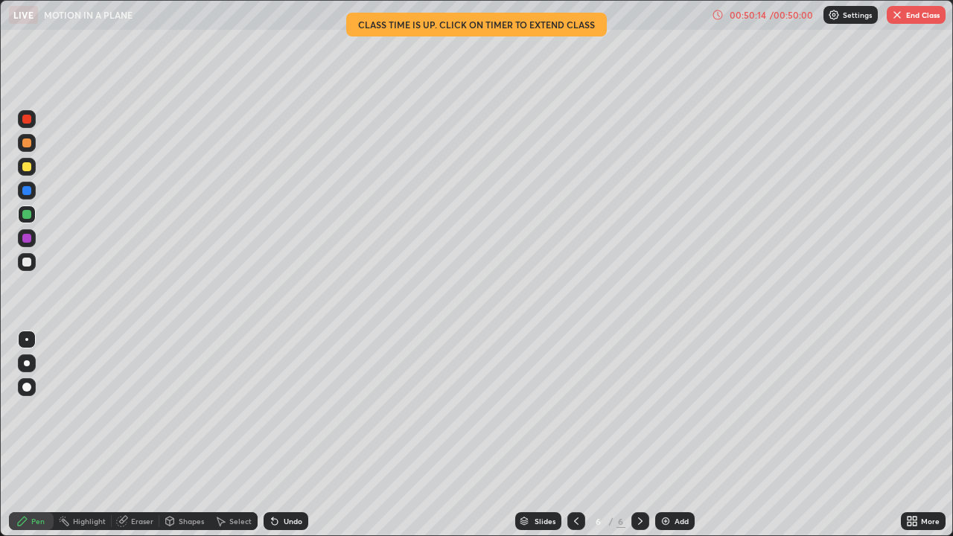
click at [273, 435] on icon at bounding box center [275, 522] width 6 height 6
click at [272, 435] on div "Undo" at bounding box center [286, 521] width 45 height 18
click at [23, 165] on div at bounding box center [26, 166] width 9 height 9
click at [27, 261] on div at bounding box center [26, 262] width 9 height 9
click at [294, 435] on div "Undo" at bounding box center [286, 521] width 45 height 18
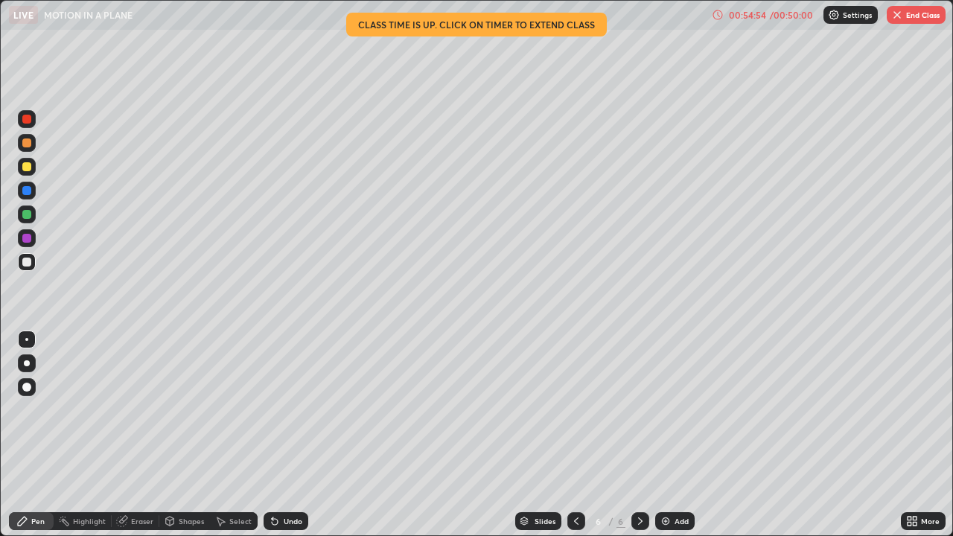
click at [663, 435] on img at bounding box center [666, 521] width 12 height 12
click at [28, 167] on div at bounding box center [26, 166] width 9 height 9
click at [27, 143] on div at bounding box center [26, 143] width 9 height 9
click at [134, 435] on div "Eraser" at bounding box center [142, 521] width 22 height 7
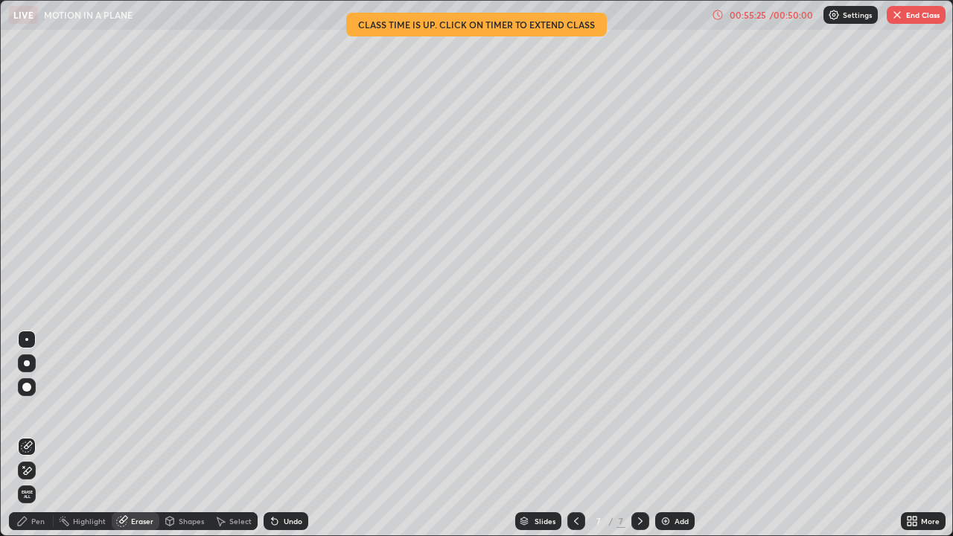
click at [36, 435] on div "Pen" at bounding box center [37, 521] width 13 height 7
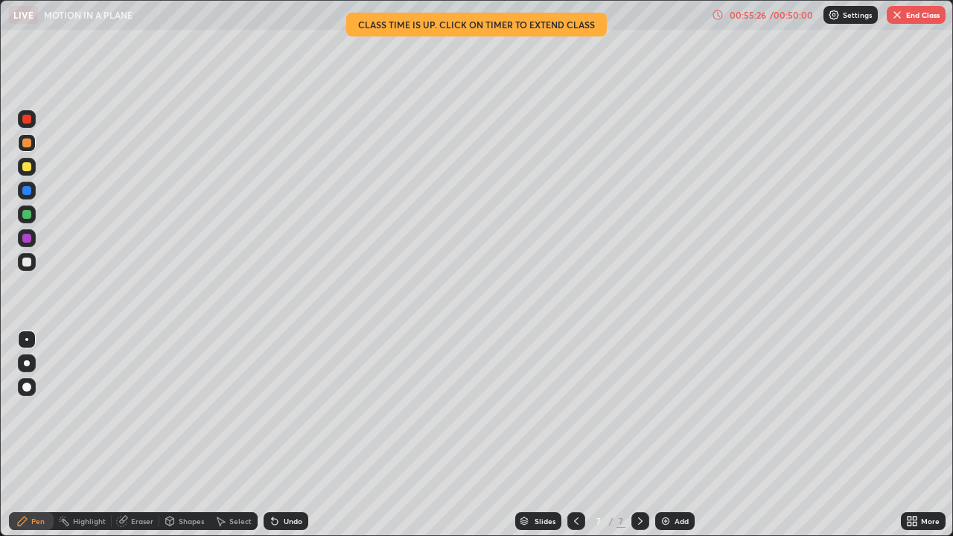
click at [30, 267] on div at bounding box center [27, 262] width 18 height 18
click at [30, 215] on div at bounding box center [26, 214] width 9 height 9
click at [29, 170] on div at bounding box center [26, 166] width 9 height 9
click at [30, 261] on div at bounding box center [26, 262] width 9 height 9
click at [919, 14] on button "End Class" at bounding box center [916, 15] width 59 height 18
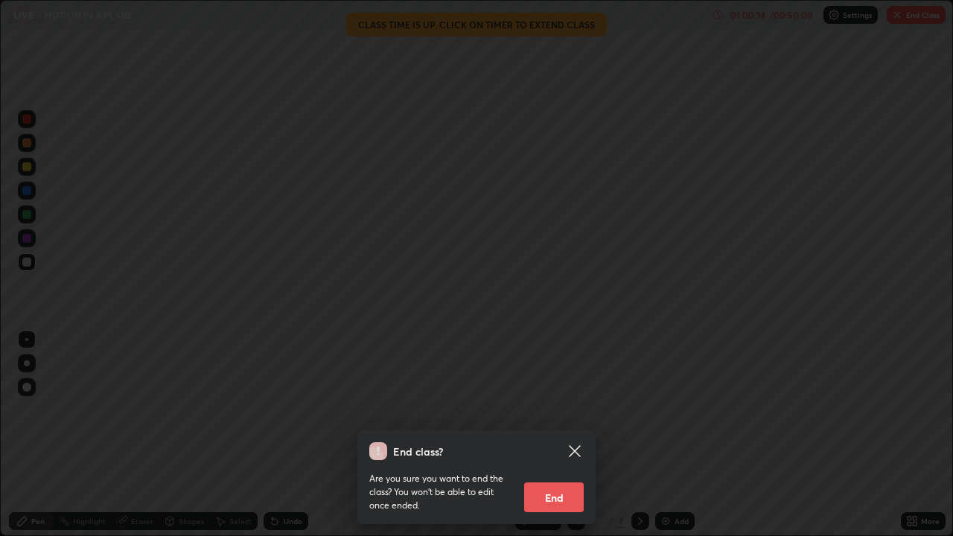
click at [557, 435] on button "End" at bounding box center [554, 498] width 60 height 30
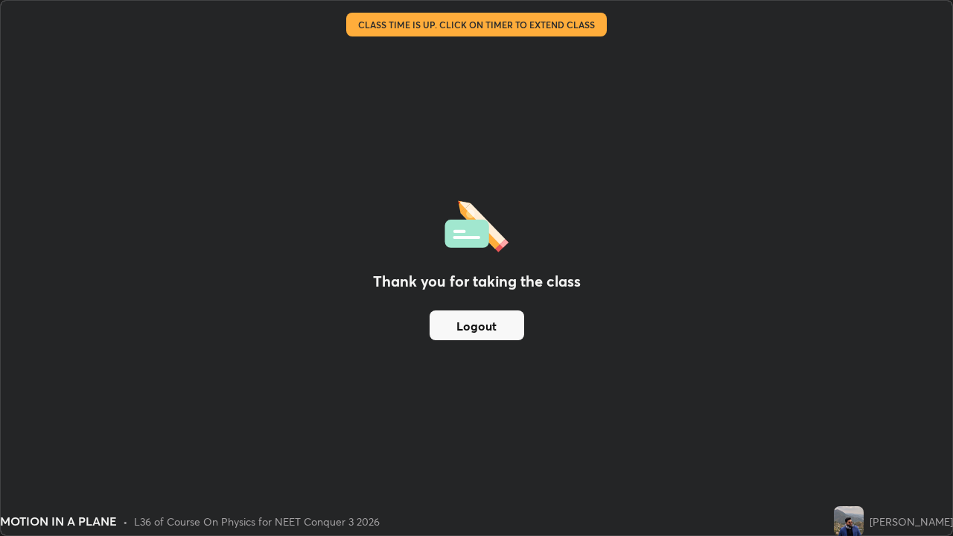
click at [502, 320] on button "Logout" at bounding box center [477, 326] width 95 height 30
click at [470, 331] on button "Logout" at bounding box center [477, 326] width 95 height 30
